Goal: Transaction & Acquisition: Purchase product/service

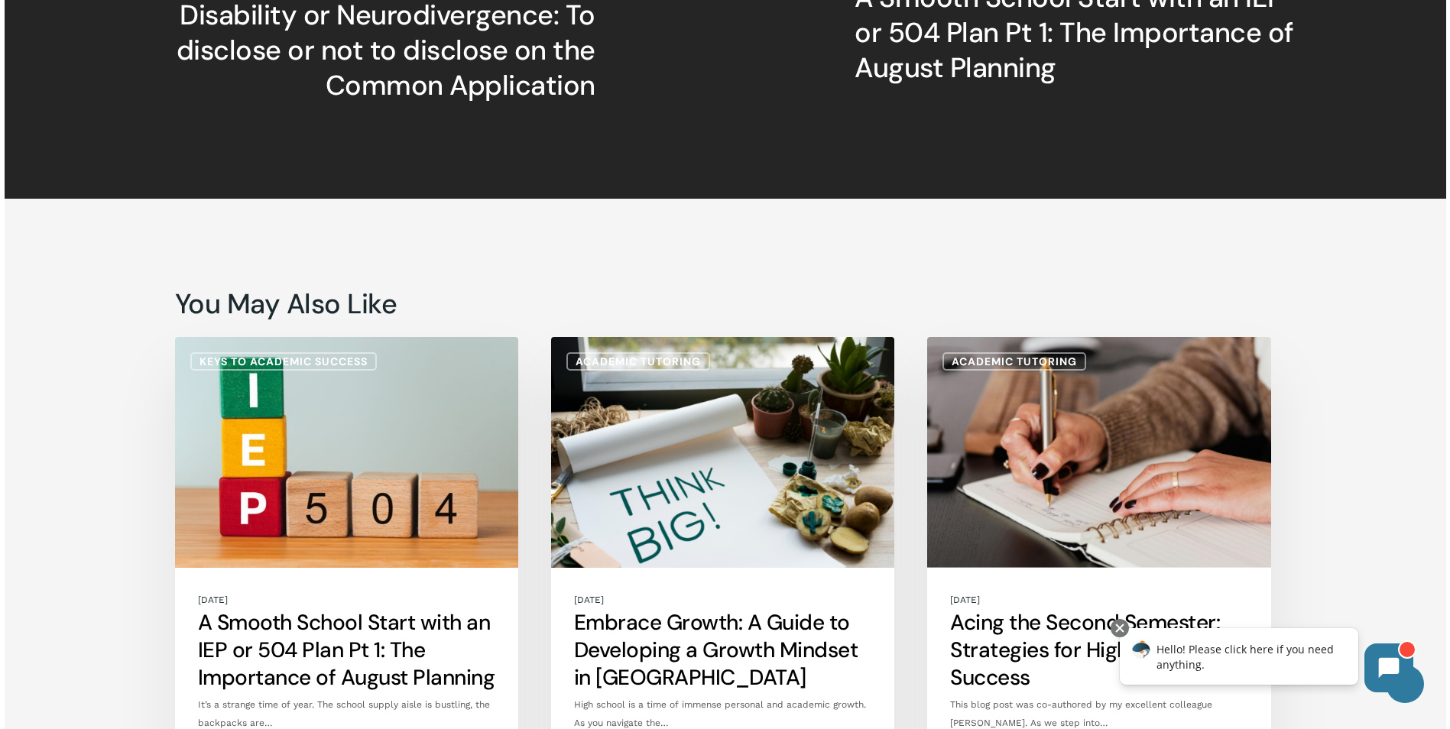
scroll to position [3210, 0]
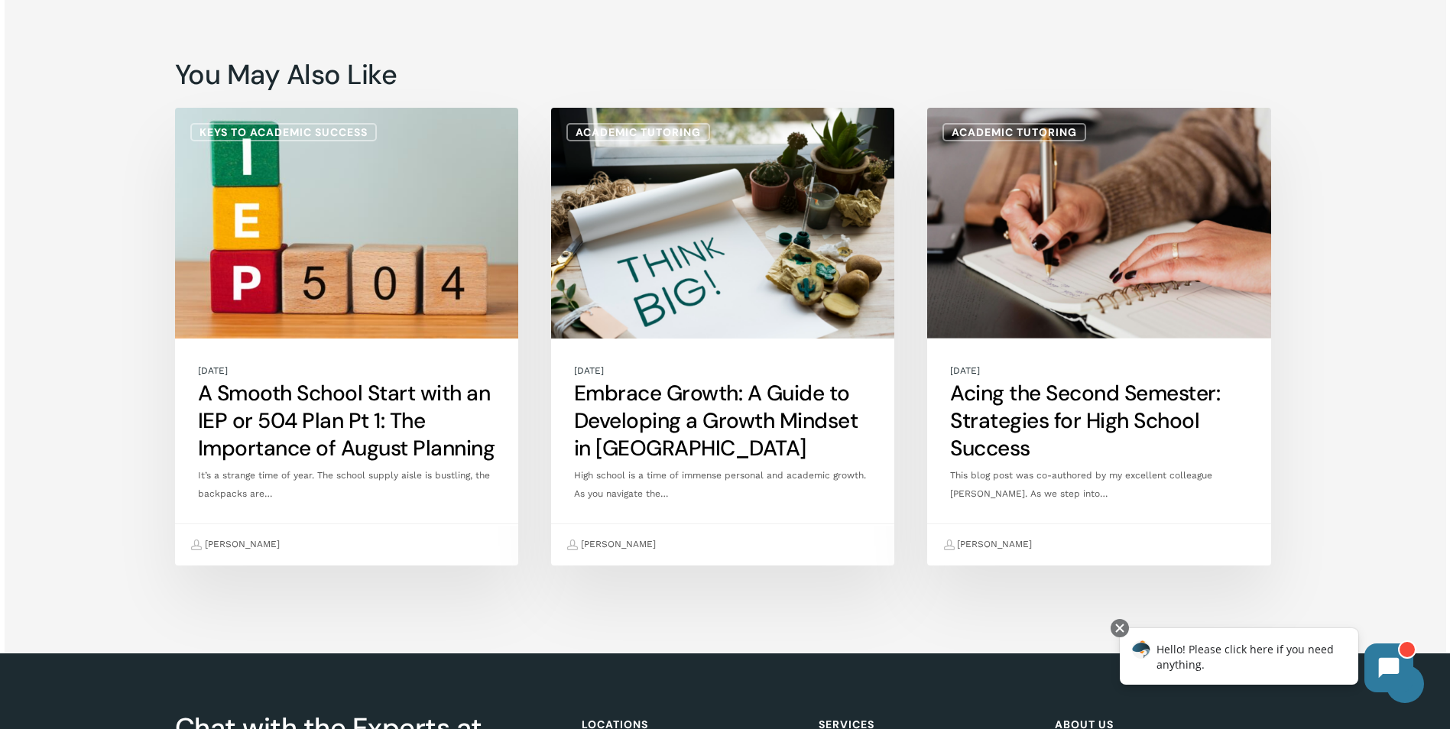
click at [420, 391] on link "A Smooth School Start with an IEP or 504 Plan Pt 1: The Importance of August Pl…" at bounding box center [346, 337] width 343 height 458
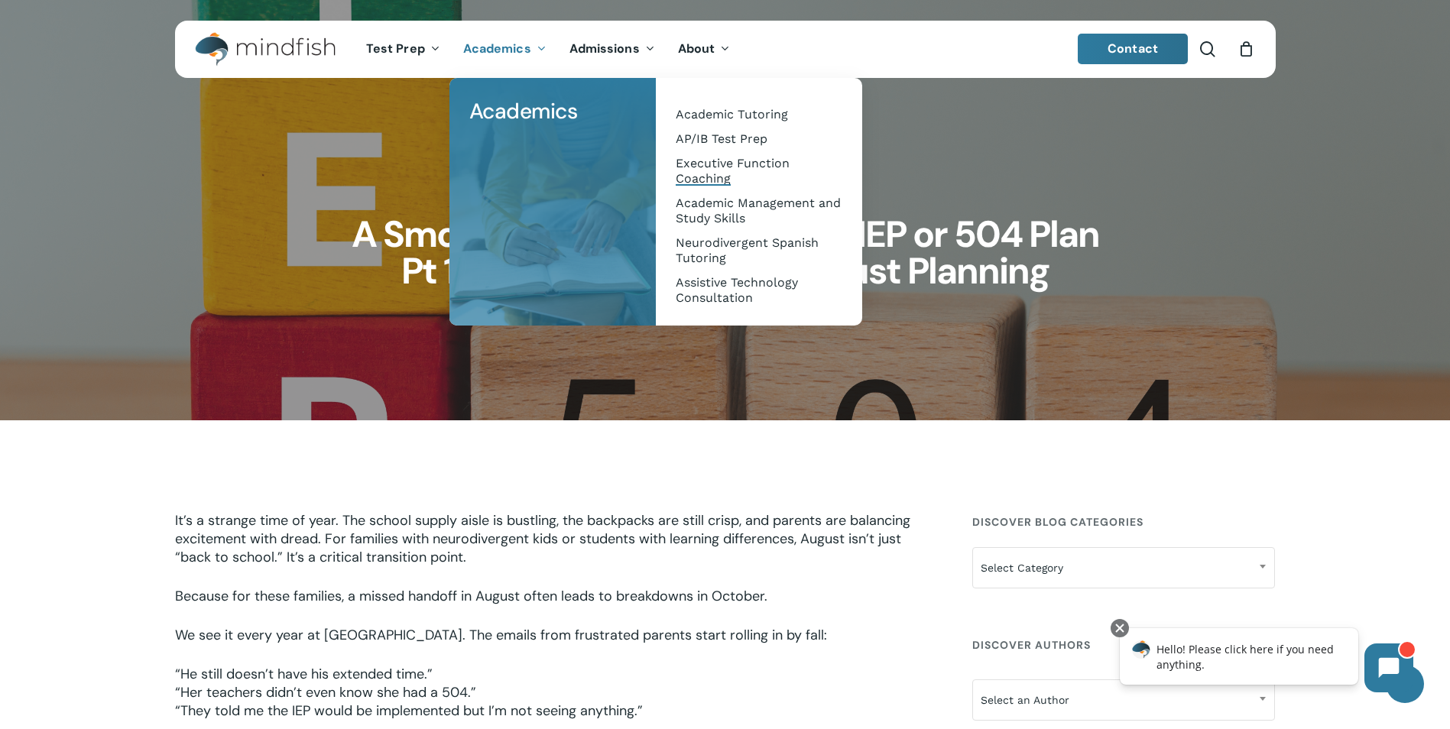
click at [706, 179] on span "Executive Function Coaching" at bounding box center [733, 171] width 114 height 30
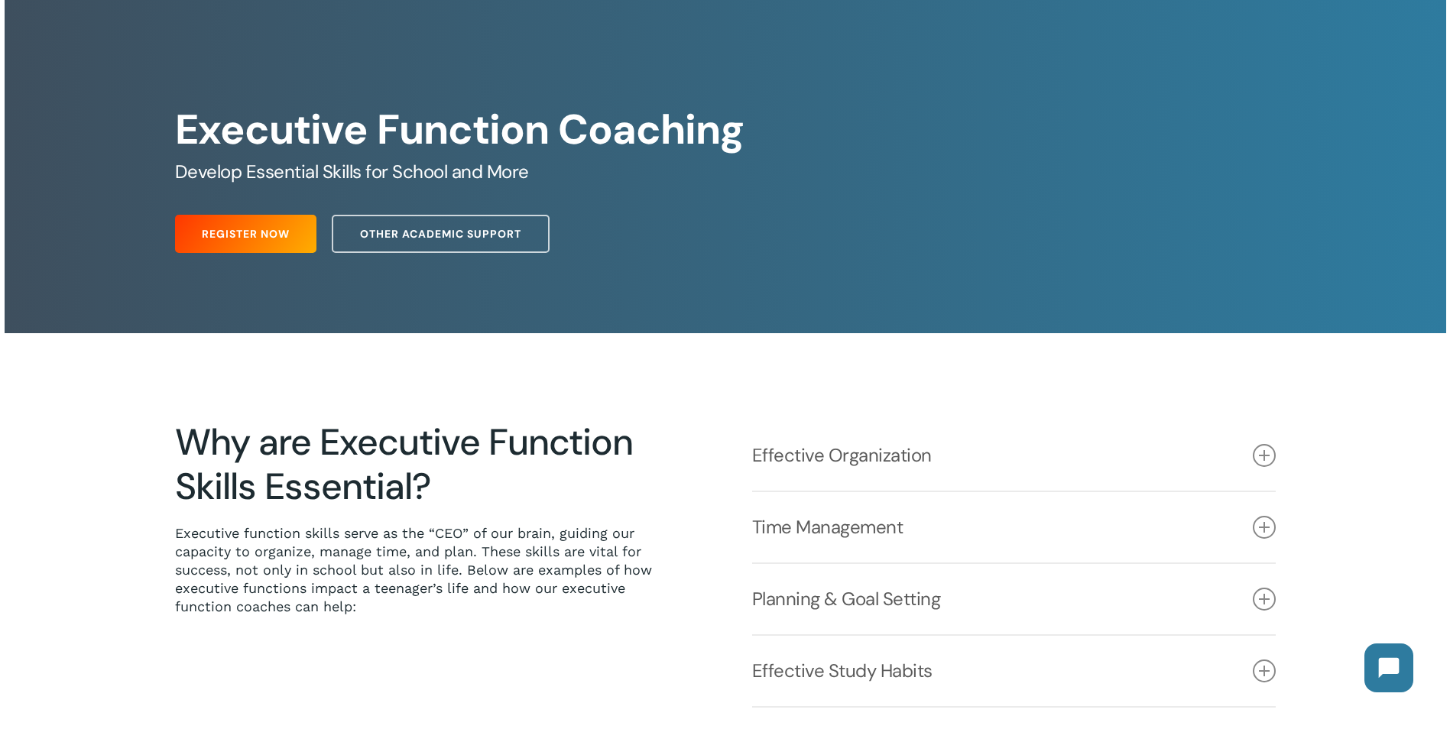
scroll to position [229, 0]
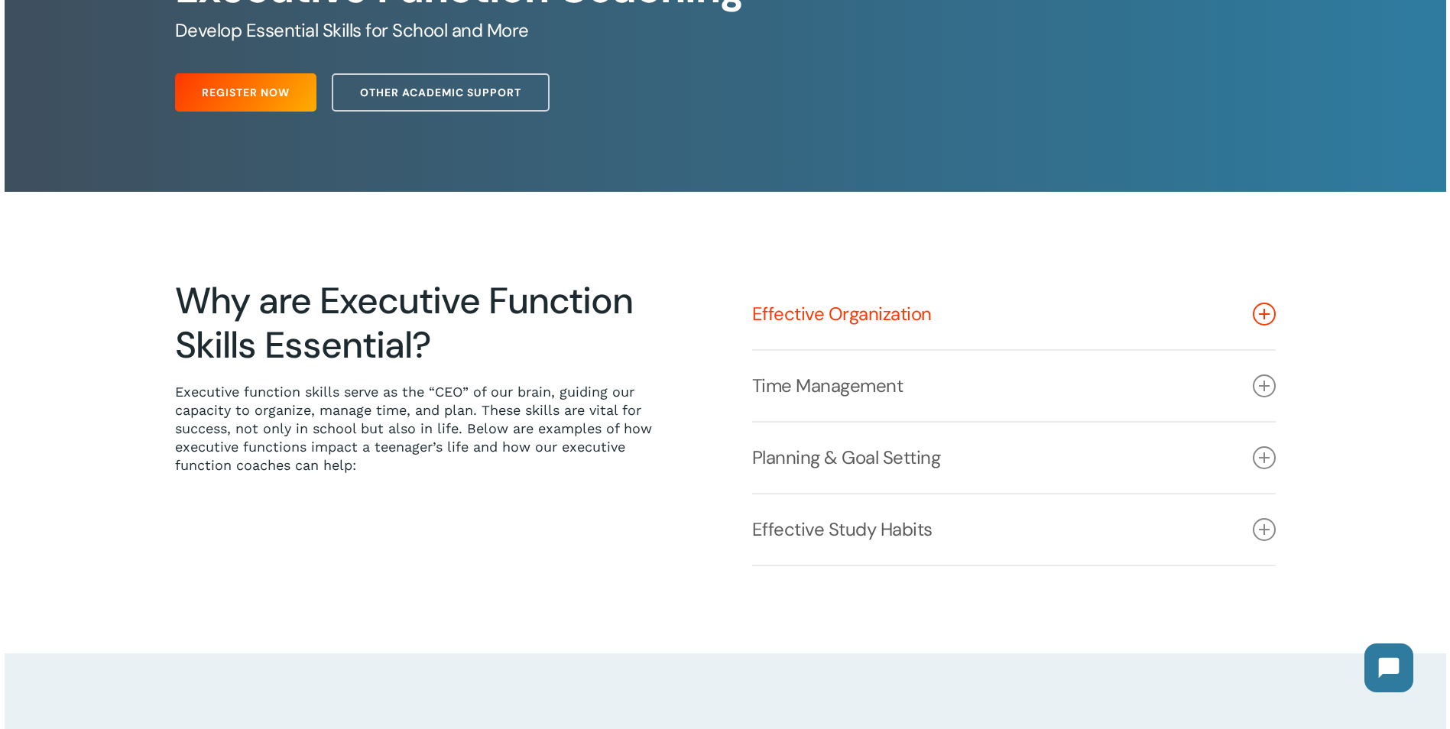
click at [765, 316] on link "Effective Organization" at bounding box center [1014, 314] width 524 height 70
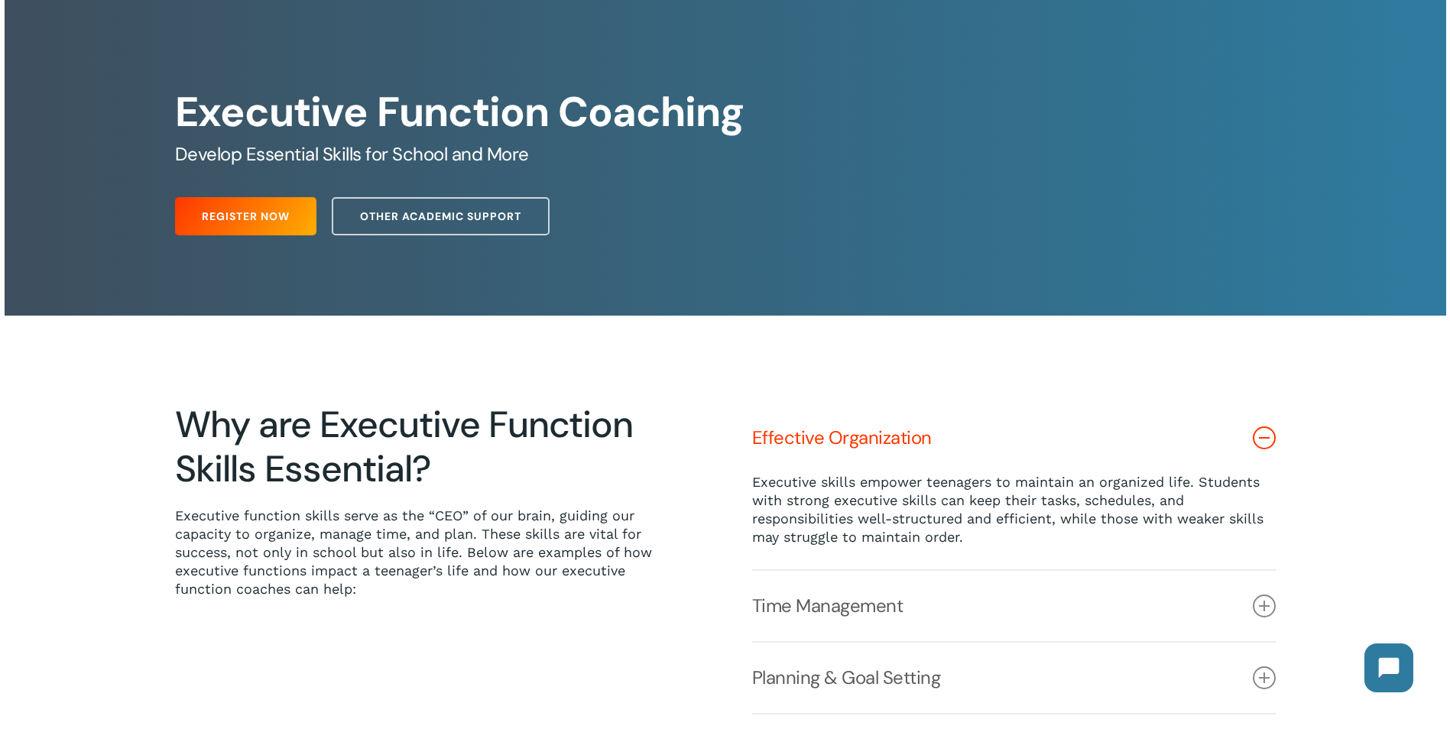
scroll to position [0, 0]
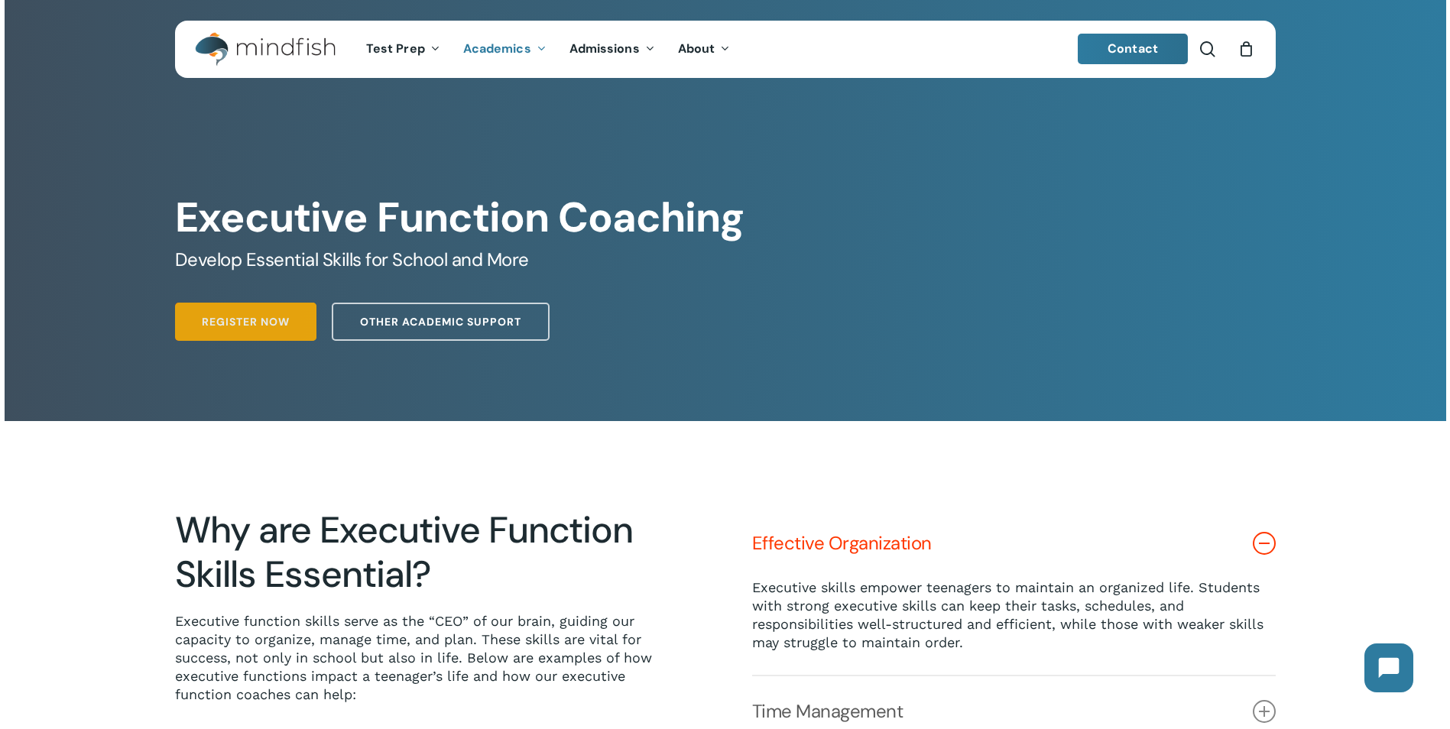
click at [212, 337] on link "Register Now" at bounding box center [245, 322] width 141 height 38
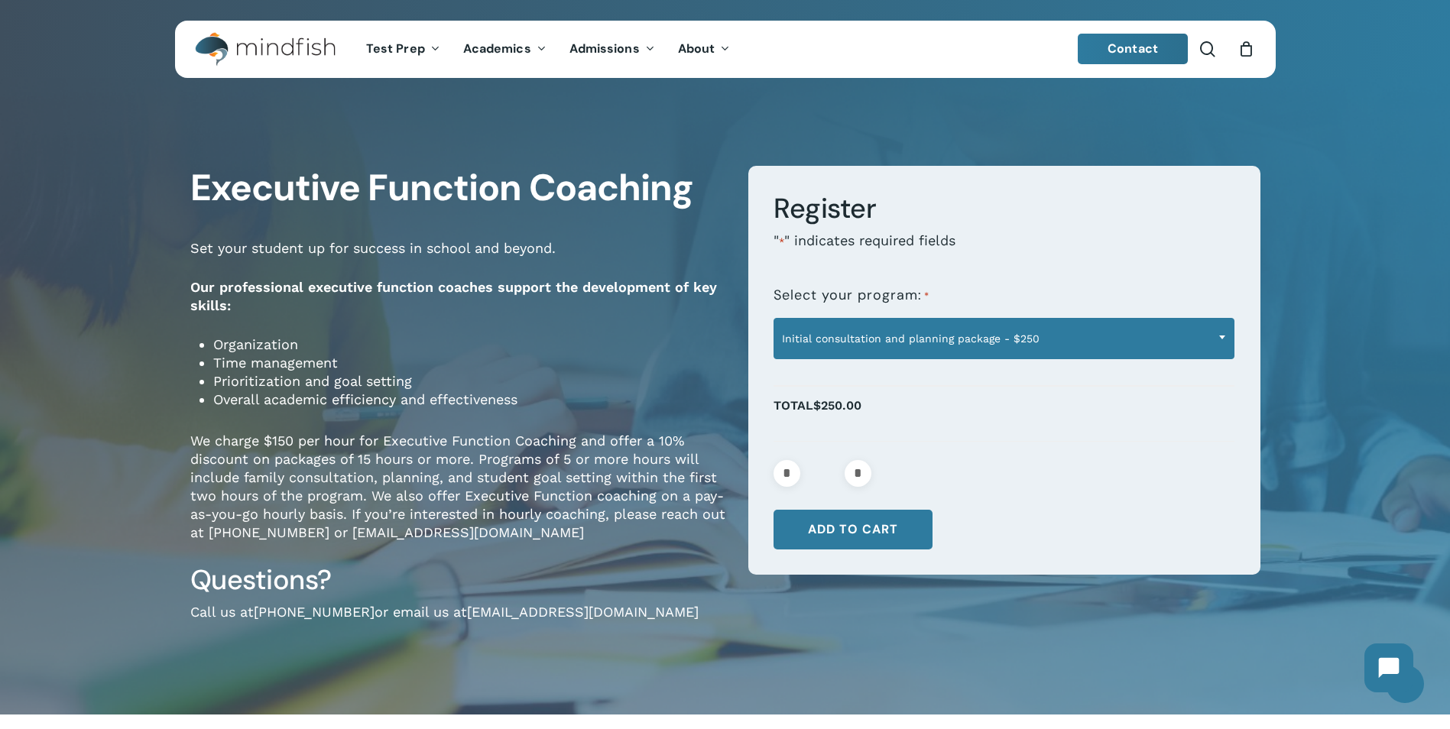
drag, startPoint x: 846, startPoint y: 334, endPoint x: 866, endPoint y: 355, distance: 29.2
click at [846, 334] on span "Initial consultation and planning package - $250" at bounding box center [1003, 339] width 459 height 32
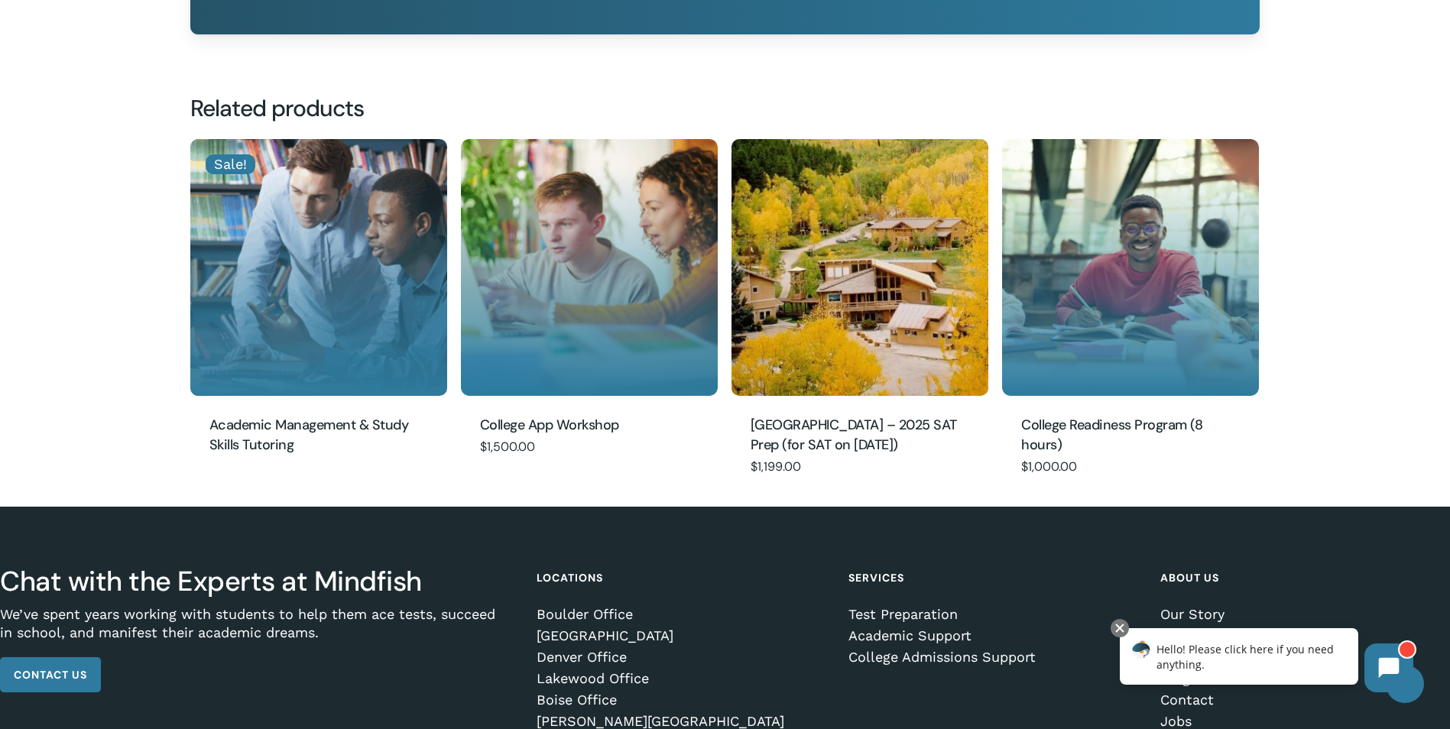
scroll to position [1299, 0]
